Goal: Transaction & Acquisition: Purchase product/service

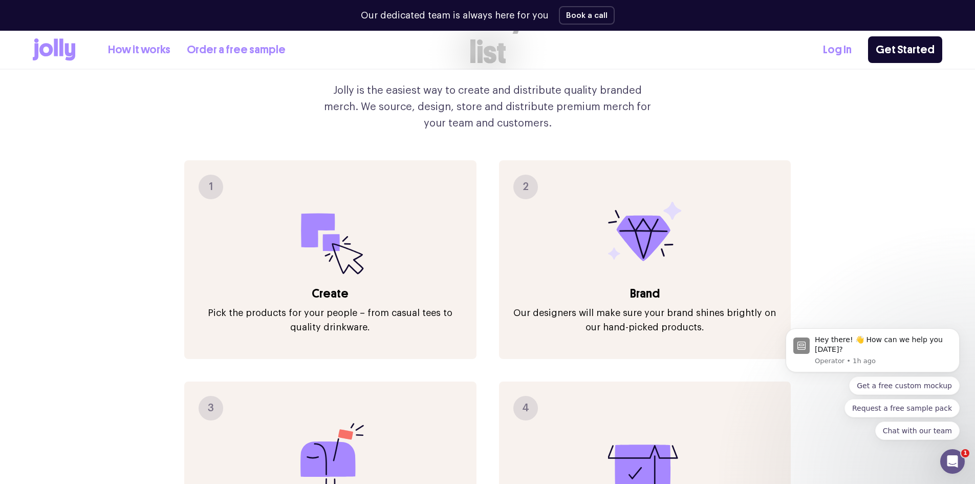
scroll to position [1259, 0]
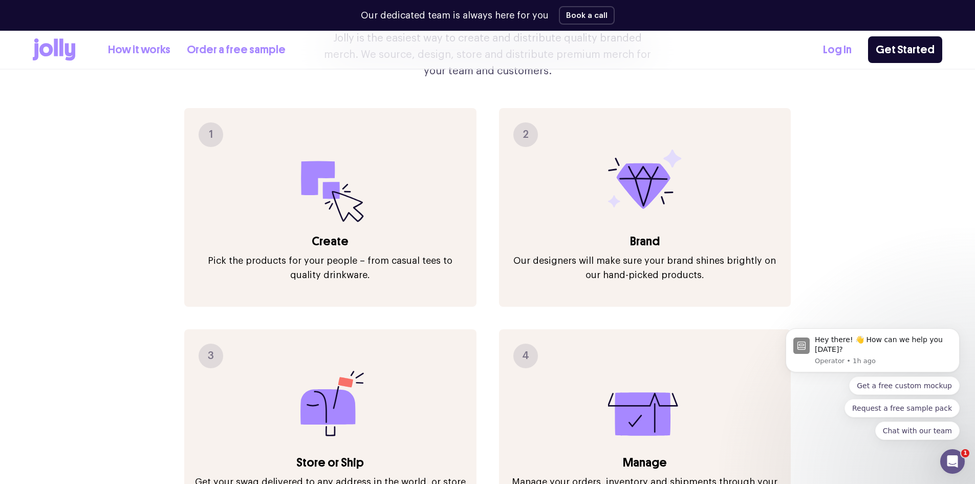
click at [331, 191] on icon at bounding box center [330, 186] width 74 height 74
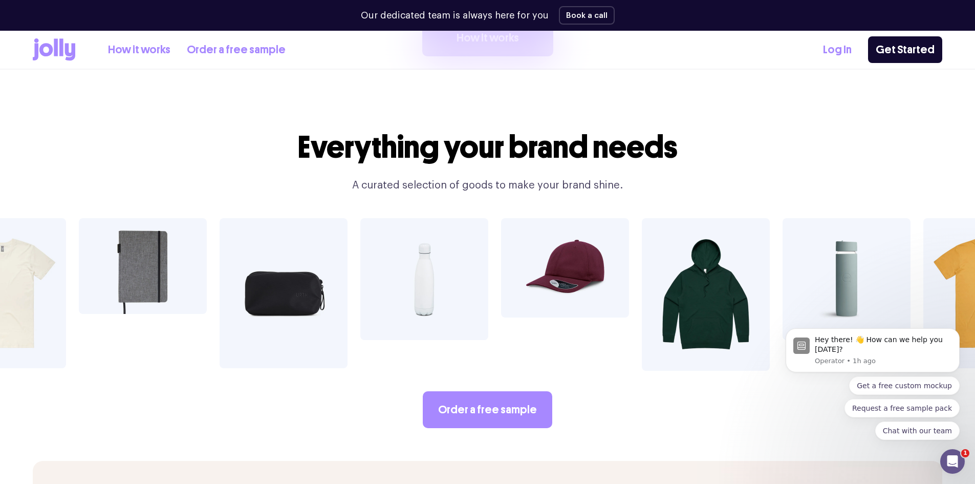
scroll to position [1771, 0]
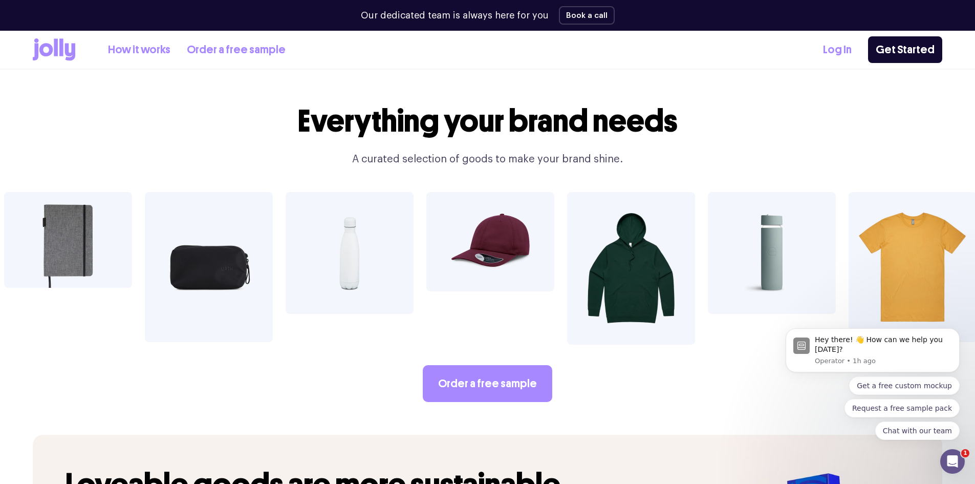
drag, startPoint x: 702, startPoint y: 233, endPoint x: 438, endPoint y: 232, distance: 263.6
click at [441, 232] on div at bounding box center [487, 268] width 975 height 153
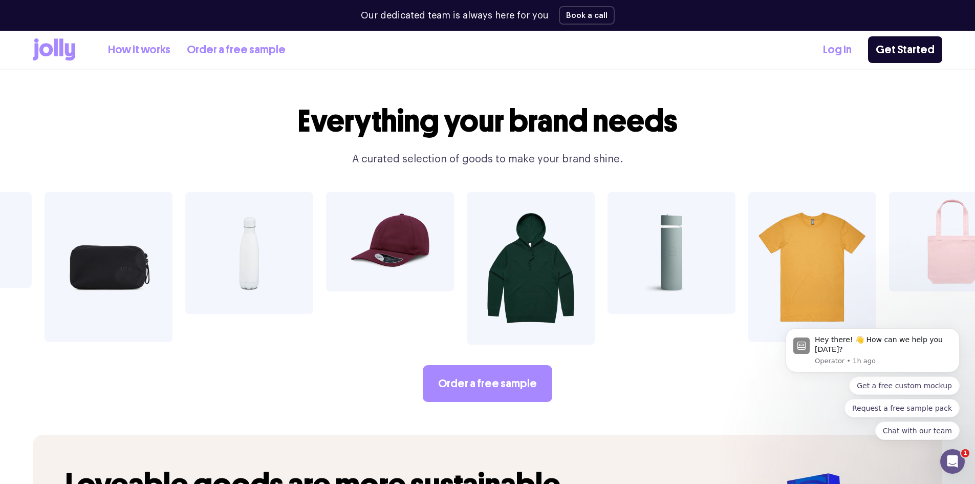
click at [806, 244] on img at bounding box center [812, 267] width 128 height 150
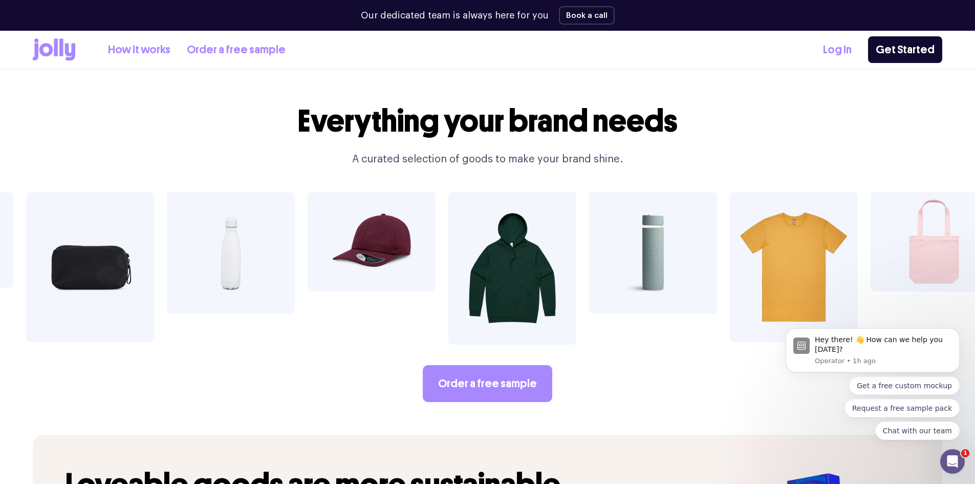
click at [777, 235] on img at bounding box center [794, 267] width 128 height 150
click at [776, 235] on img at bounding box center [794, 267] width 128 height 150
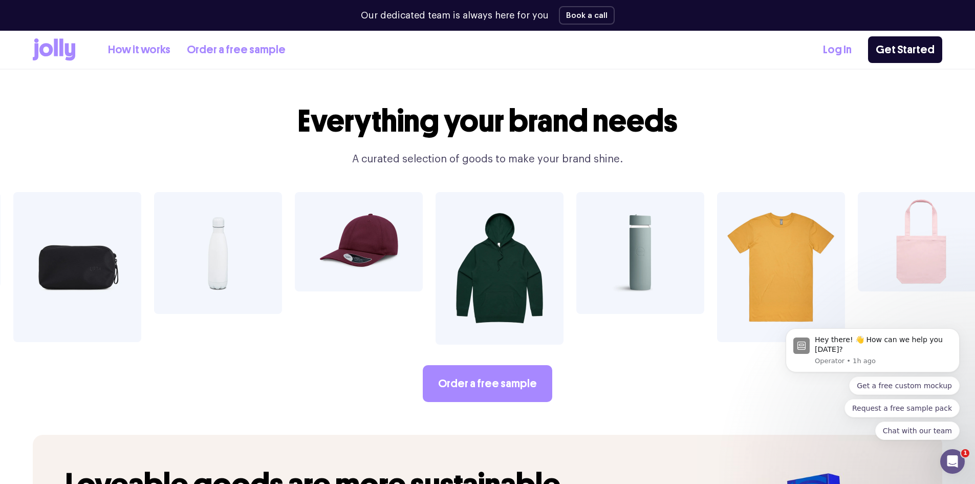
click at [831, 225] on img at bounding box center [781, 267] width 128 height 150
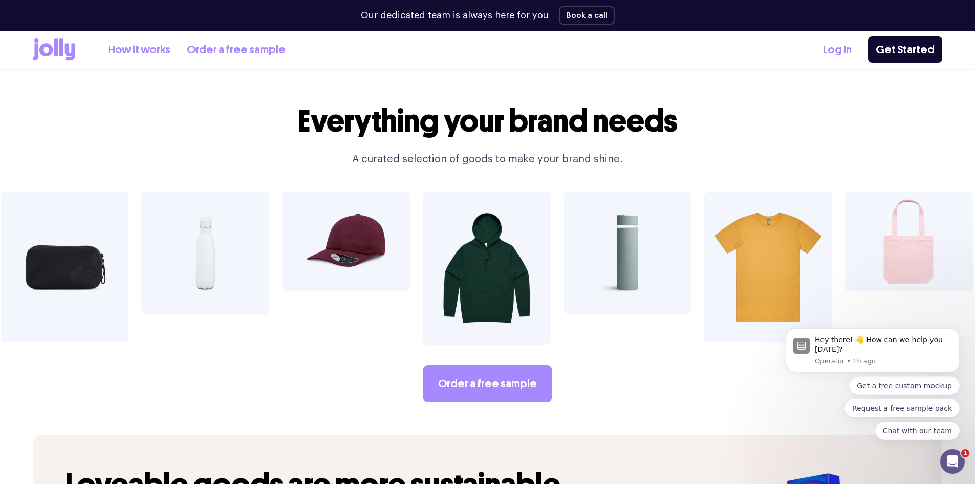
click at [890, 217] on img at bounding box center [909, 241] width 128 height 99
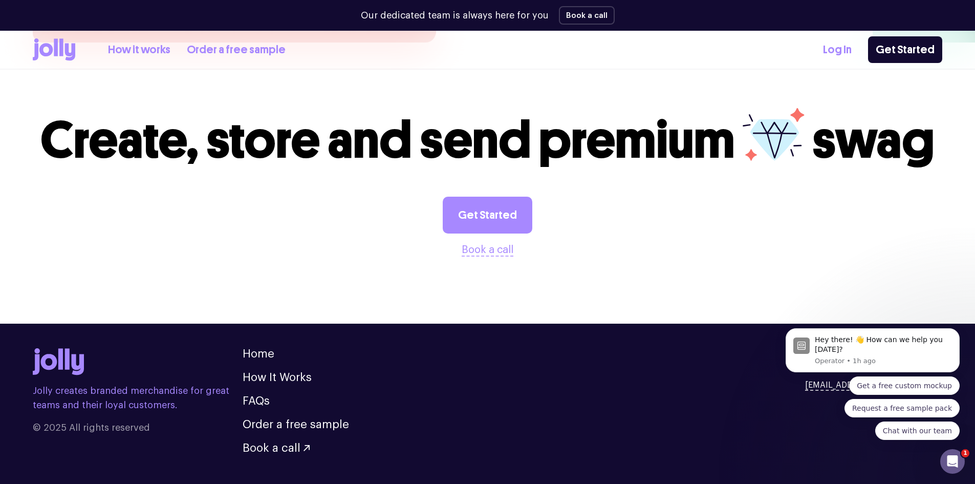
scroll to position [2837, 0]
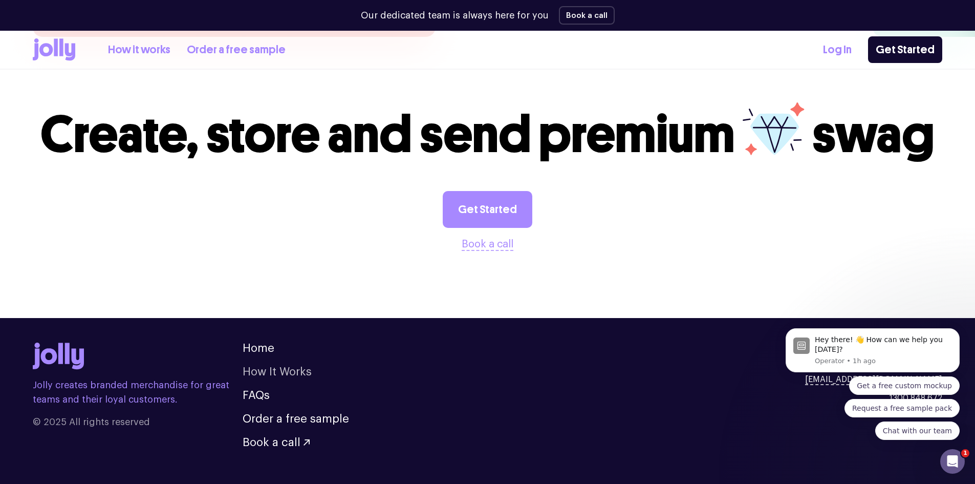
click at [288, 366] on link "How It Works" at bounding box center [277, 371] width 69 height 11
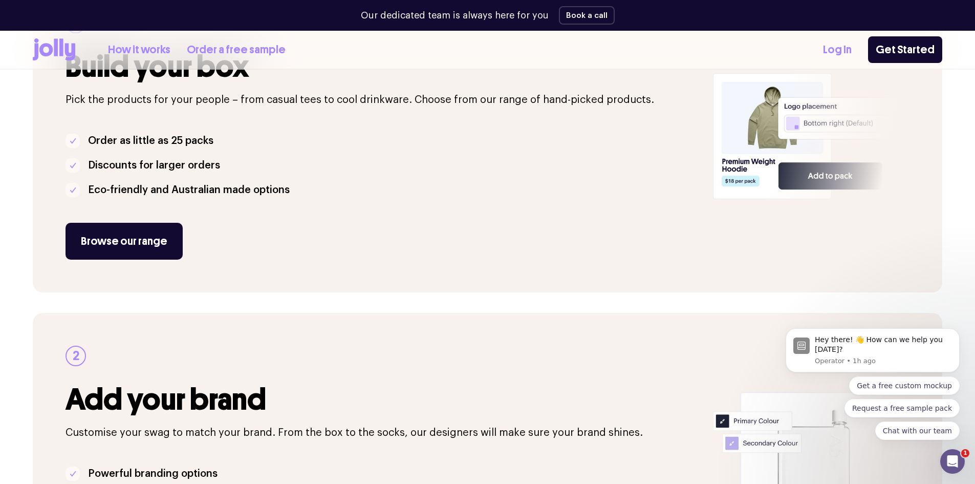
scroll to position [256, 0]
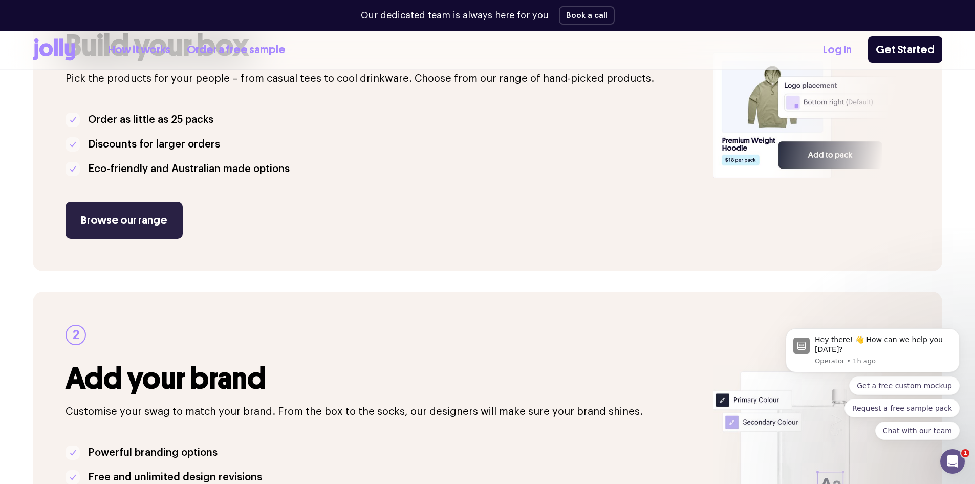
click at [147, 225] on link "Browse our range" at bounding box center [124, 220] width 117 height 37
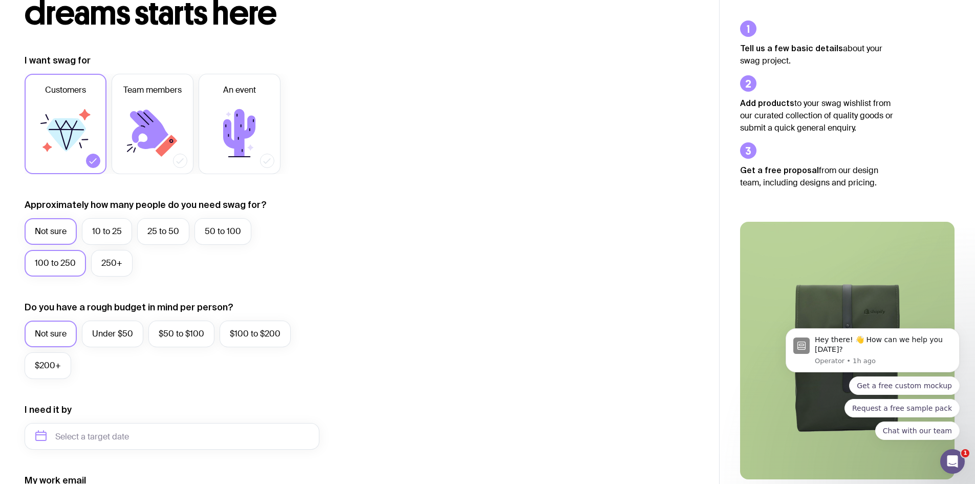
click at [45, 263] on label "100 to 250" at bounding box center [55, 263] width 61 height 27
click at [0, 0] on input "100 to 250" at bounding box center [0, 0] width 0 height 0
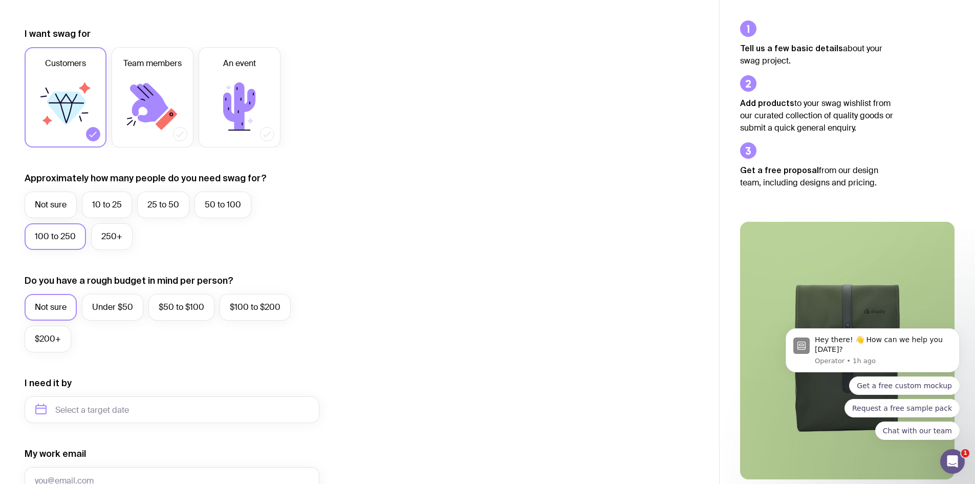
scroll to position [154, 0]
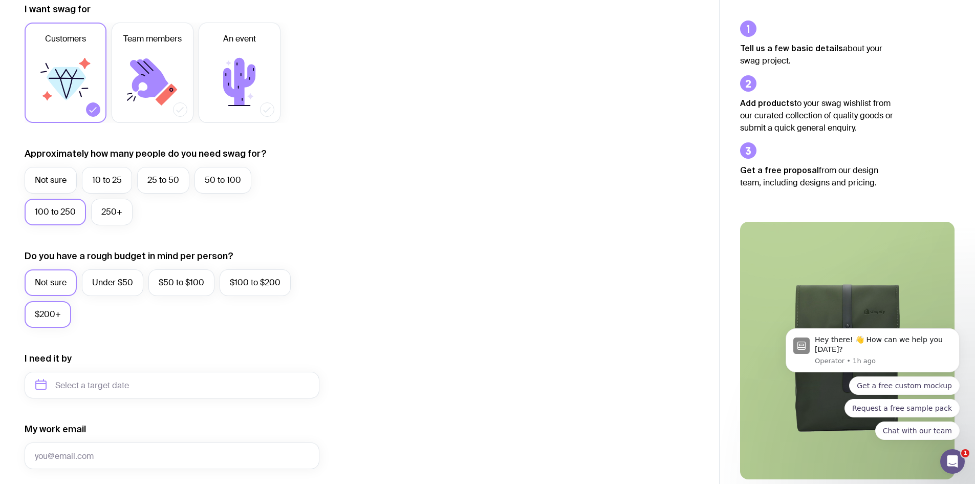
click at [57, 318] on label "$200+" at bounding box center [48, 314] width 47 height 27
click at [0, 0] on input "$200+" at bounding box center [0, 0] width 0 height 0
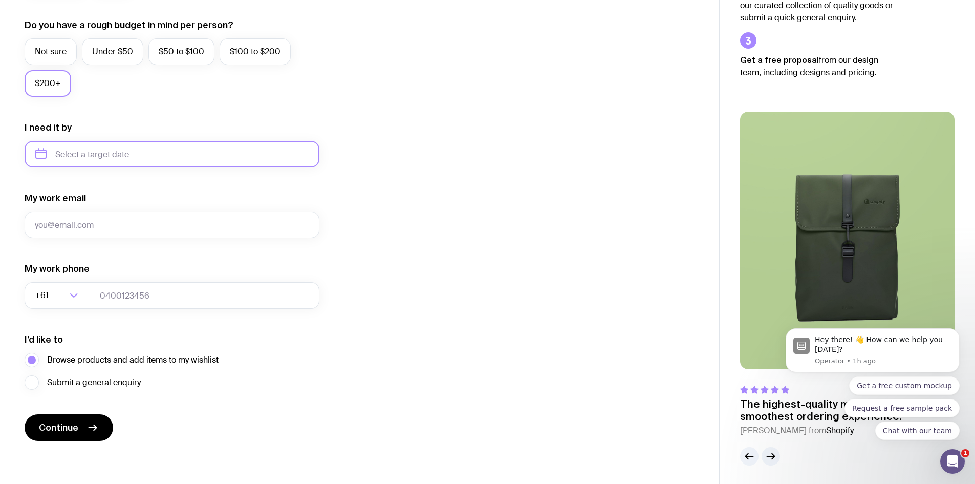
scroll to position [386, 0]
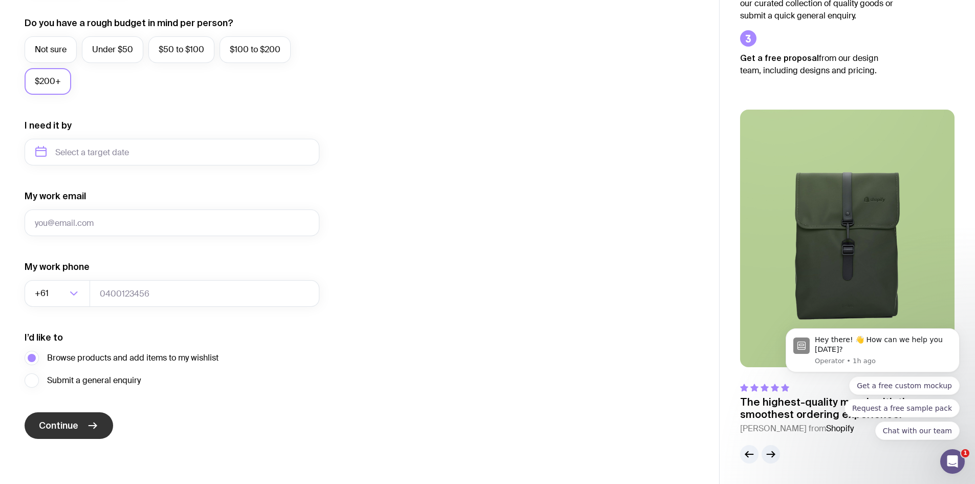
click at [97, 424] on icon "submit" at bounding box center [93, 425] width 12 height 12
click at [802, 416] on div "Get a free custom mockup Request a free sample pack Chat with our team" at bounding box center [873, 407] width 174 height 63
click at [768, 455] on icon "button" at bounding box center [771, 454] width 12 height 12
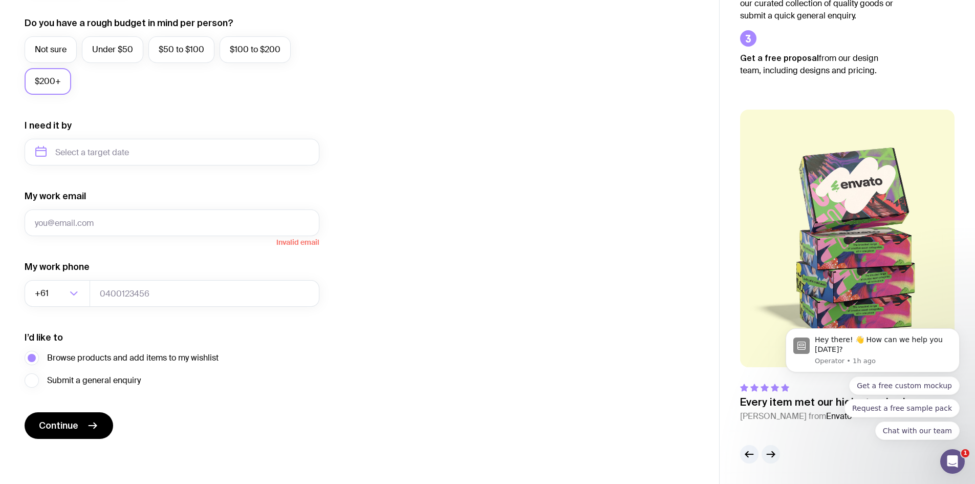
click at [768, 455] on icon "button" at bounding box center [771, 454] width 12 height 12
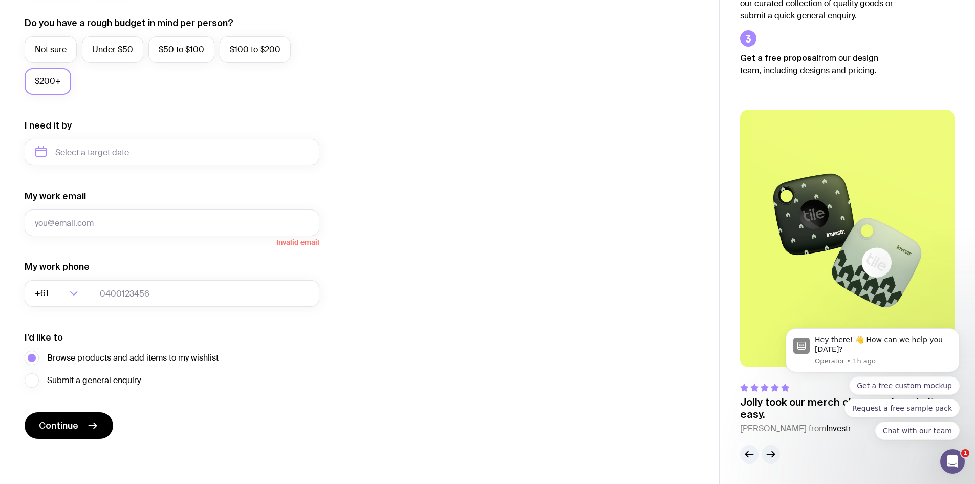
click at [768, 455] on icon "button" at bounding box center [771, 454] width 12 height 12
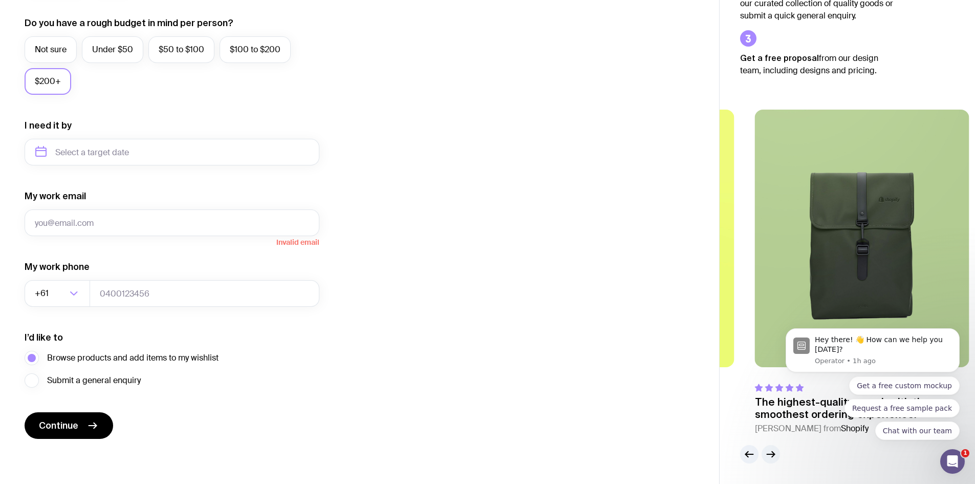
click at [768, 455] on icon "button" at bounding box center [771, 454] width 12 height 12
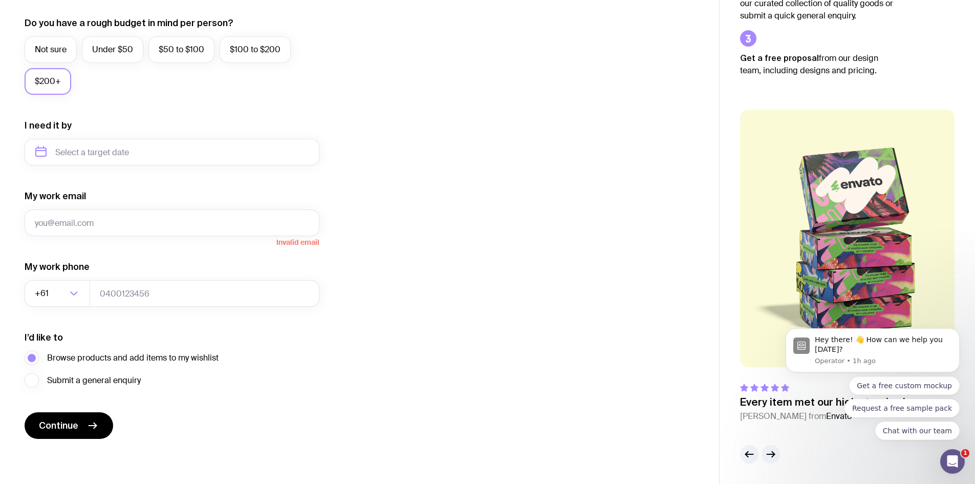
click at [768, 455] on icon "button" at bounding box center [771, 454] width 12 height 12
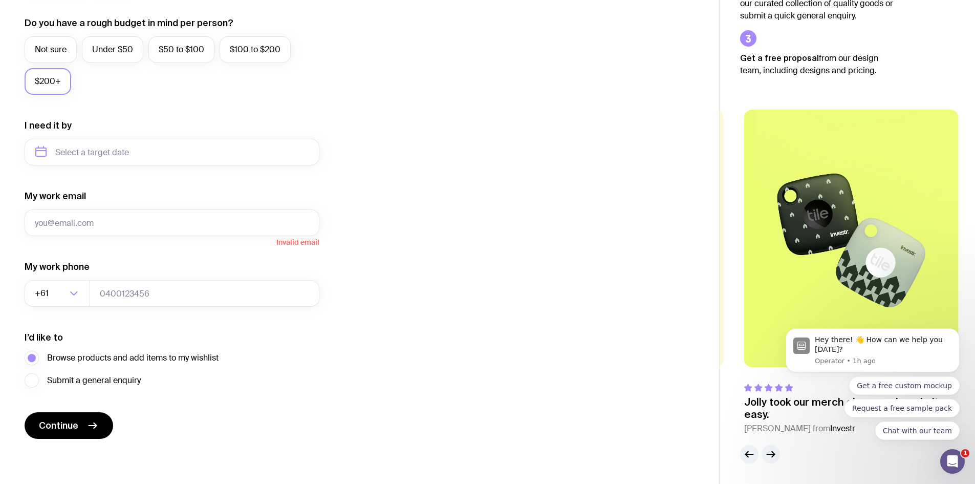
click at [768, 455] on icon "button" at bounding box center [771, 454] width 12 height 12
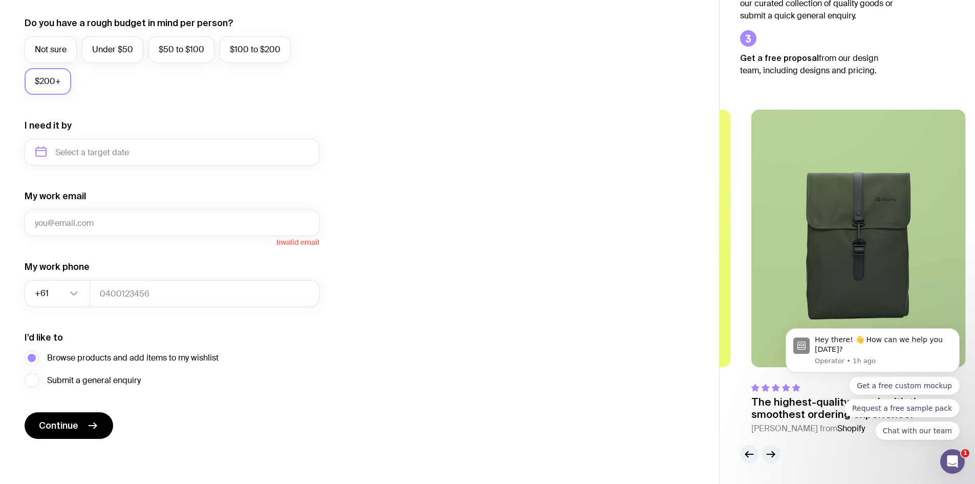
click at [768, 455] on icon "button" at bounding box center [771, 454] width 12 height 12
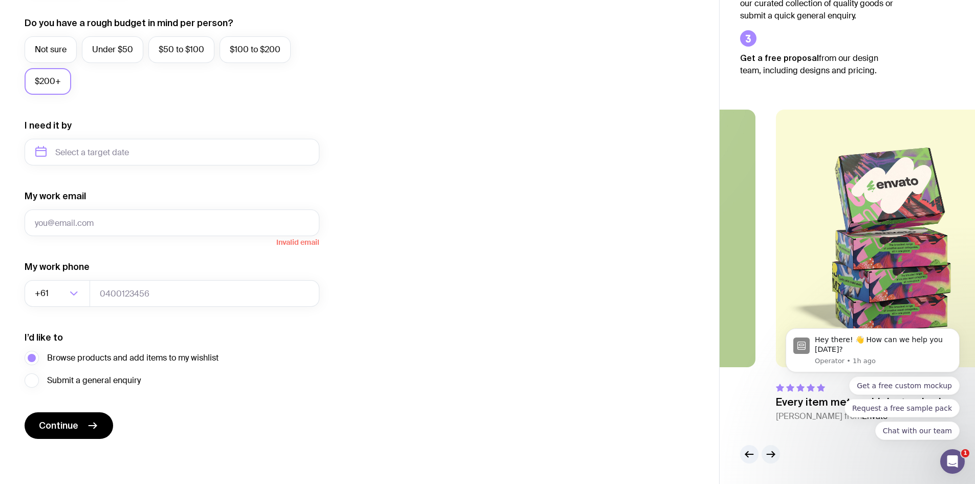
click at [768, 455] on icon "button" at bounding box center [771, 454] width 12 height 12
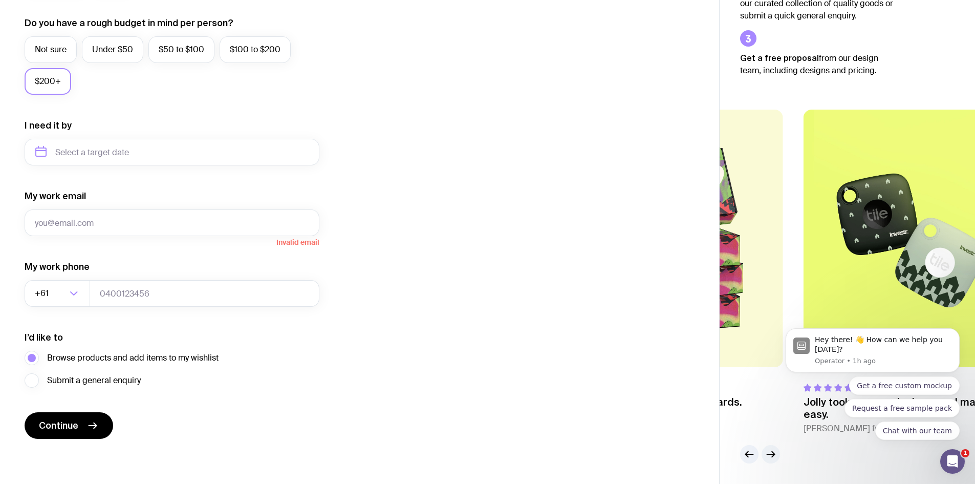
click at [768, 455] on icon "button" at bounding box center [771, 454] width 12 height 12
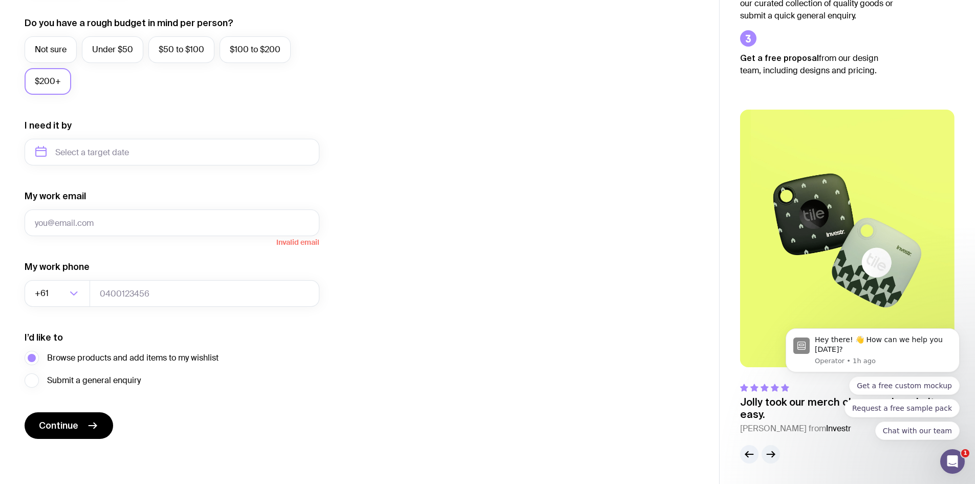
click at [768, 455] on icon "button" at bounding box center [771, 454] width 12 height 12
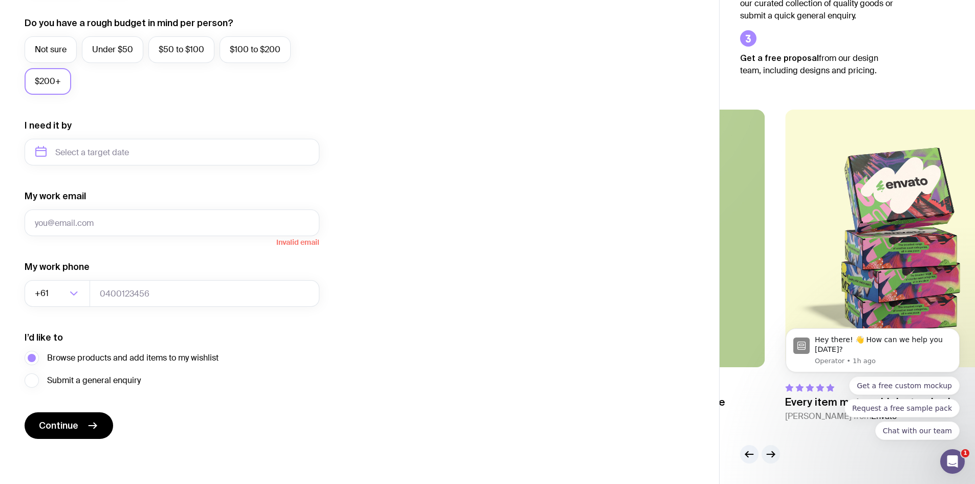
click at [768, 455] on icon "button" at bounding box center [771, 454] width 12 height 12
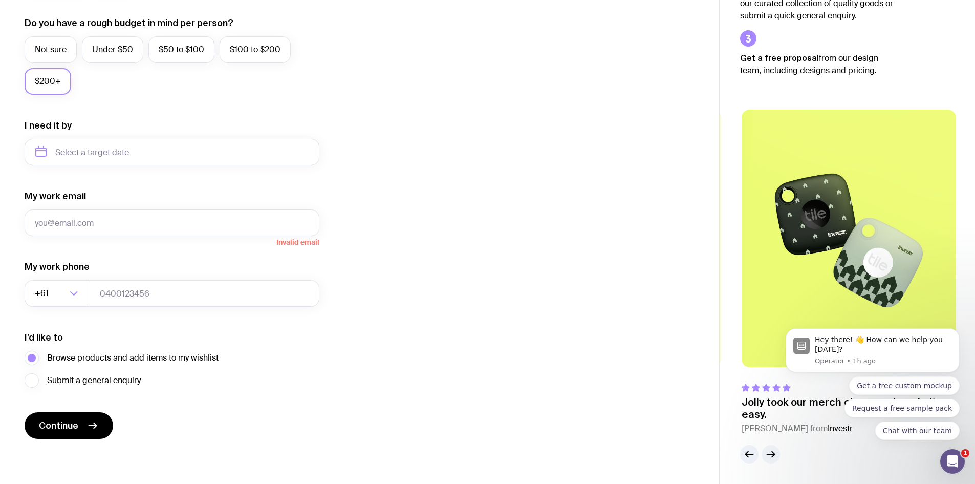
click at [768, 455] on icon "button" at bounding box center [771, 454] width 12 height 12
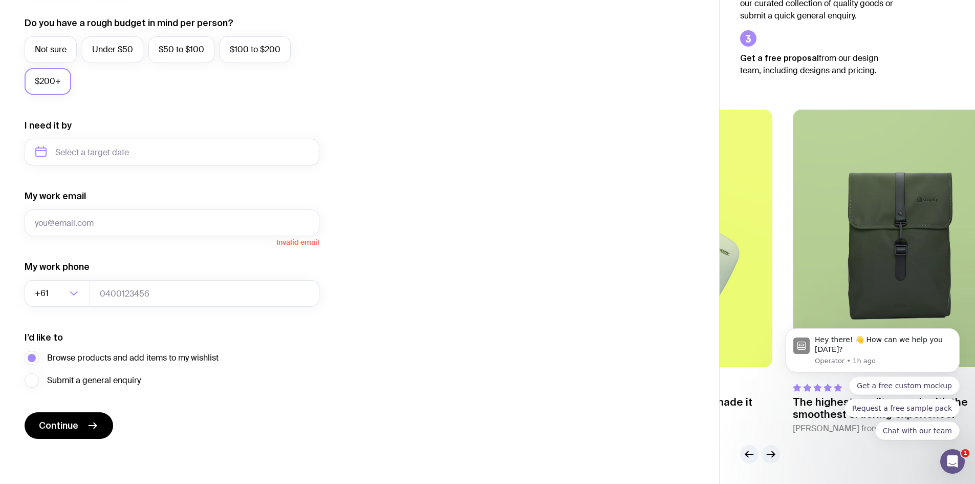
click at [768, 455] on icon "button" at bounding box center [771, 454] width 12 height 12
